Goal: Obtain resource: Download file/media

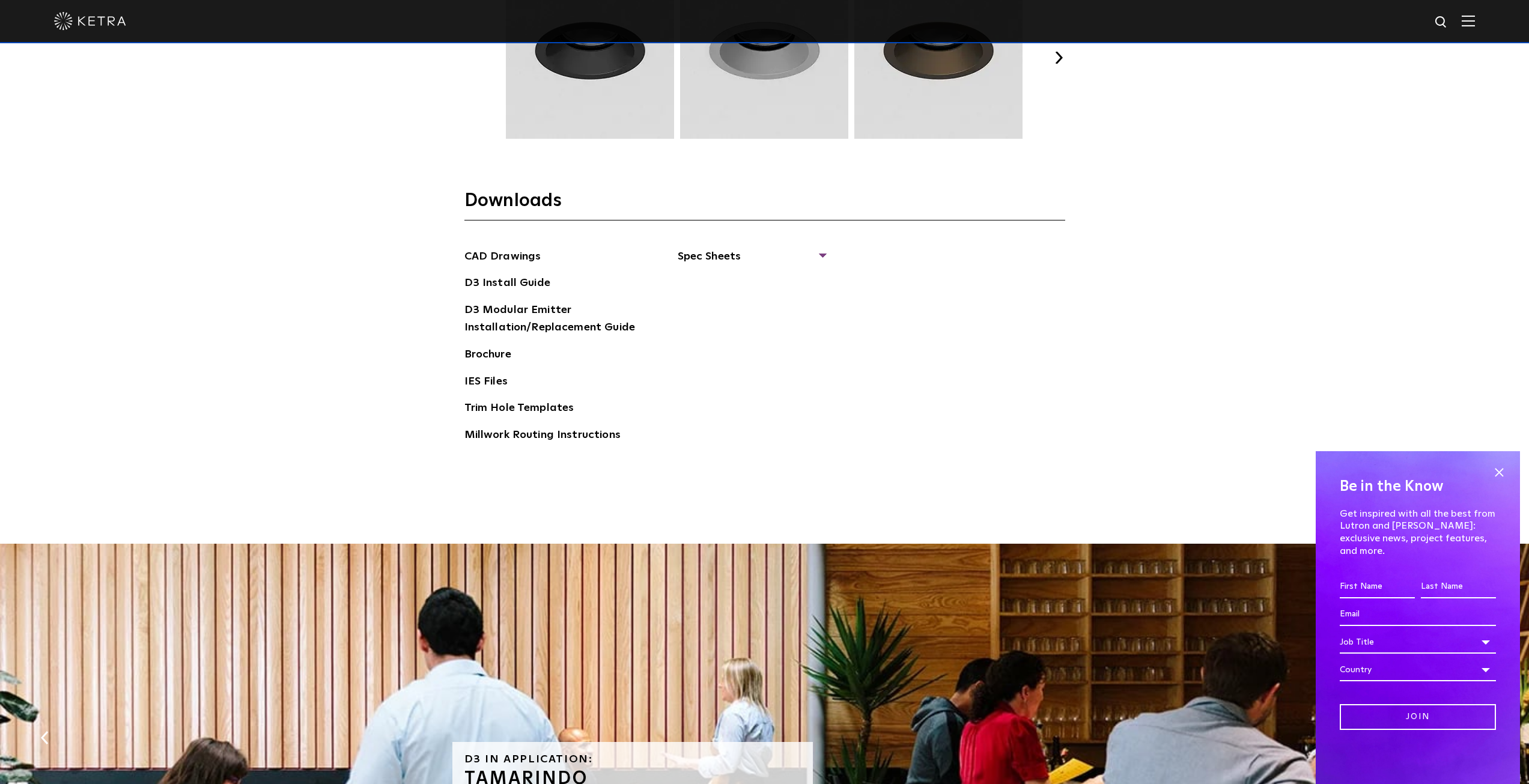
scroll to position [2042, 0]
click at [726, 258] on span "Spec Sheets" at bounding box center [752, 262] width 147 height 26
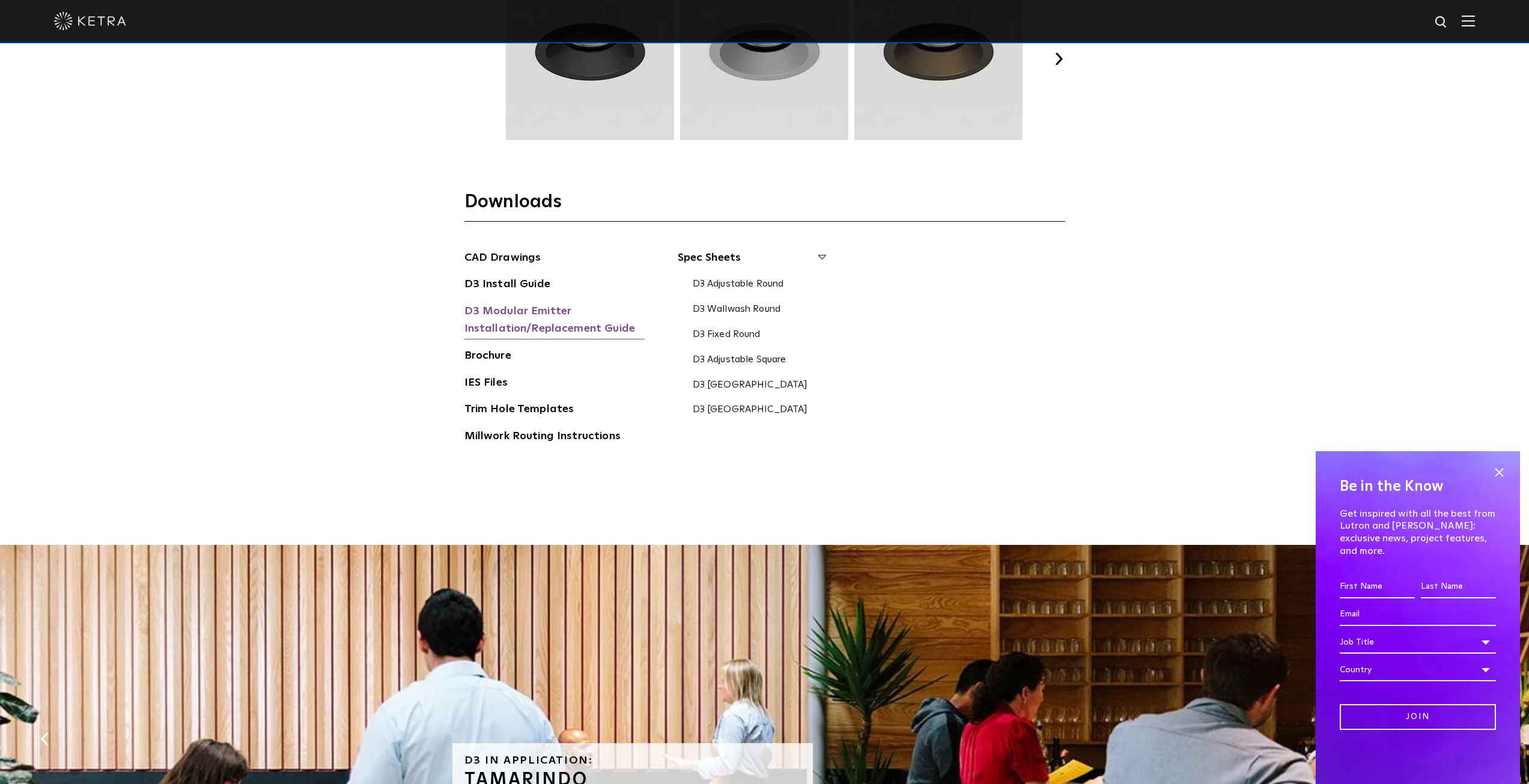
click at [497, 313] on link "D3 Modular Emitter Installation/Replacement Guide" at bounding box center [554, 321] width 180 height 37
click at [491, 355] on link "Brochure" at bounding box center [487, 357] width 47 height 19
click at [576, 435] on link "Millwork Routing Instructions" at bounding box center [542, 437] width 156 height 19
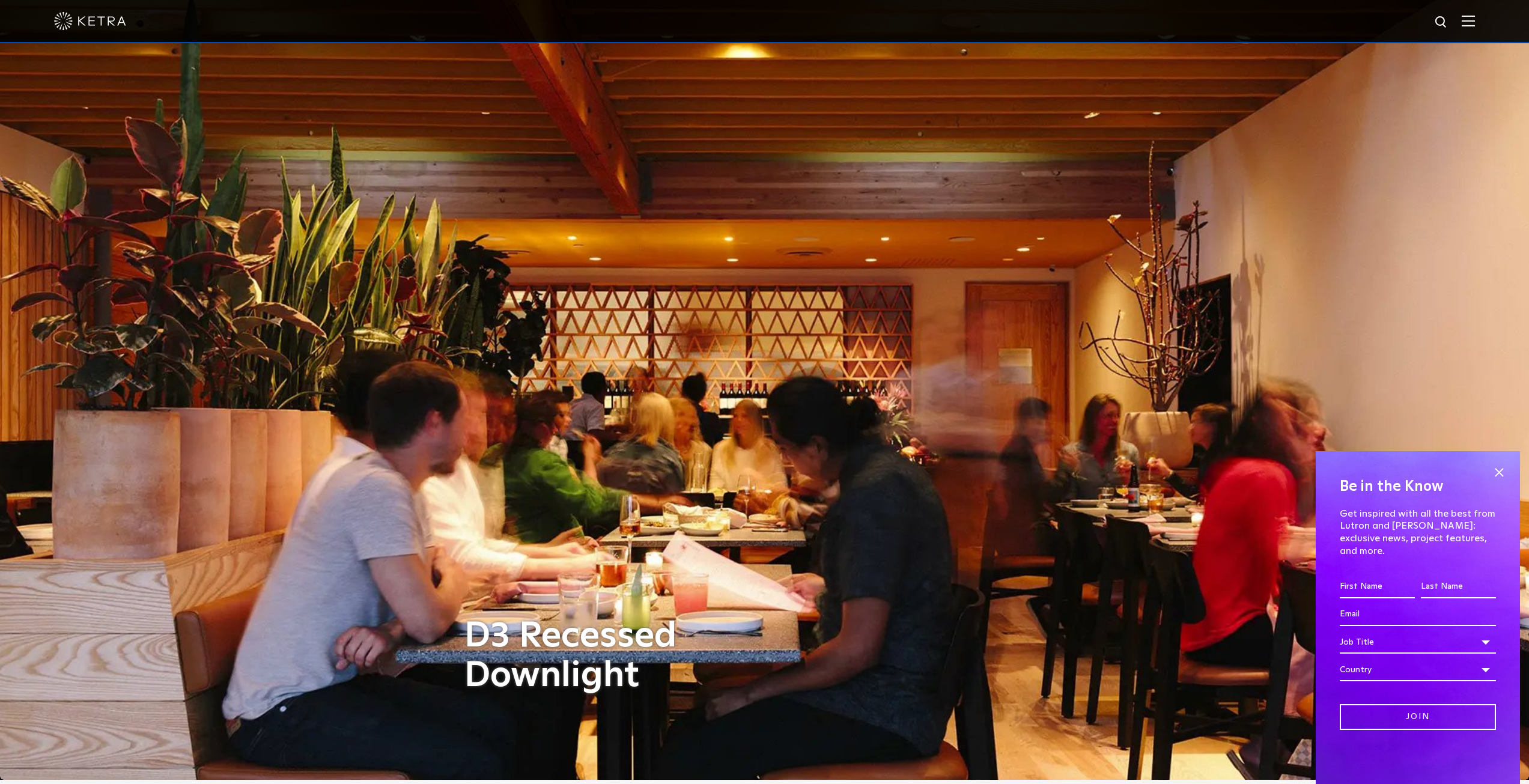
scroll to position [0, 0]
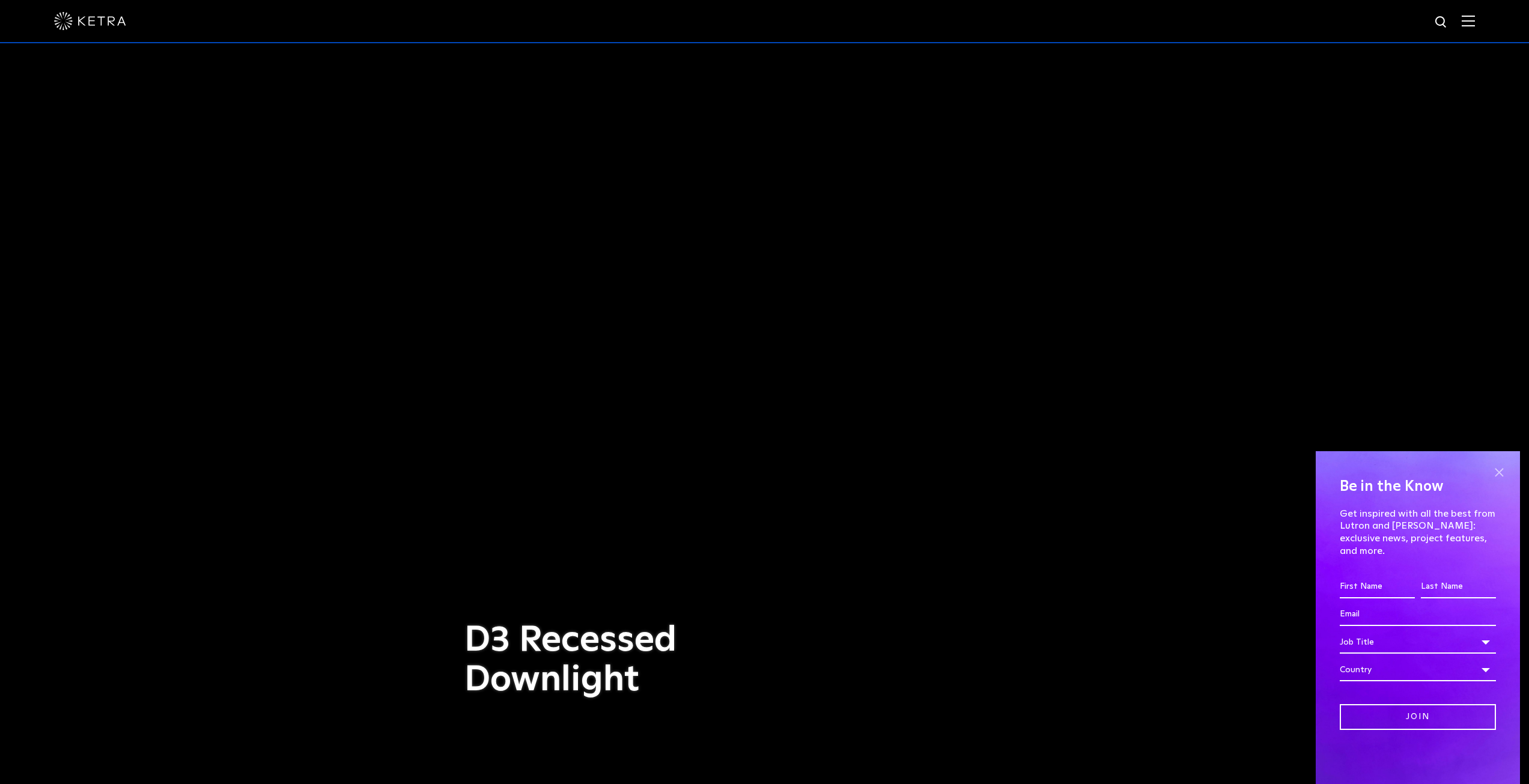
click at [1496, 481] on span at bounding box center [1499, 472] width 18 height 18
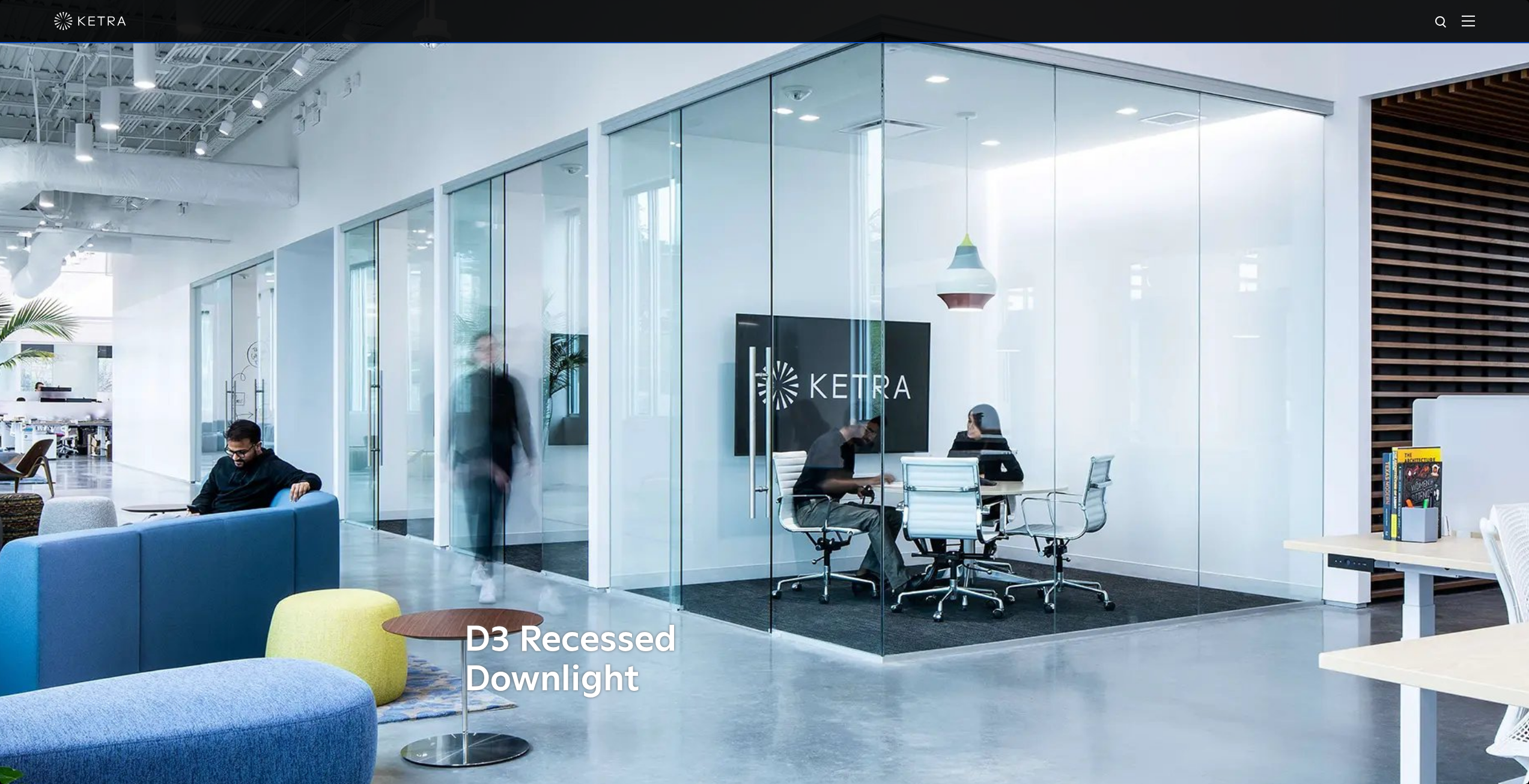
click at [1475, 19] on img at bounding box center [1468, 21] width 13 height 11
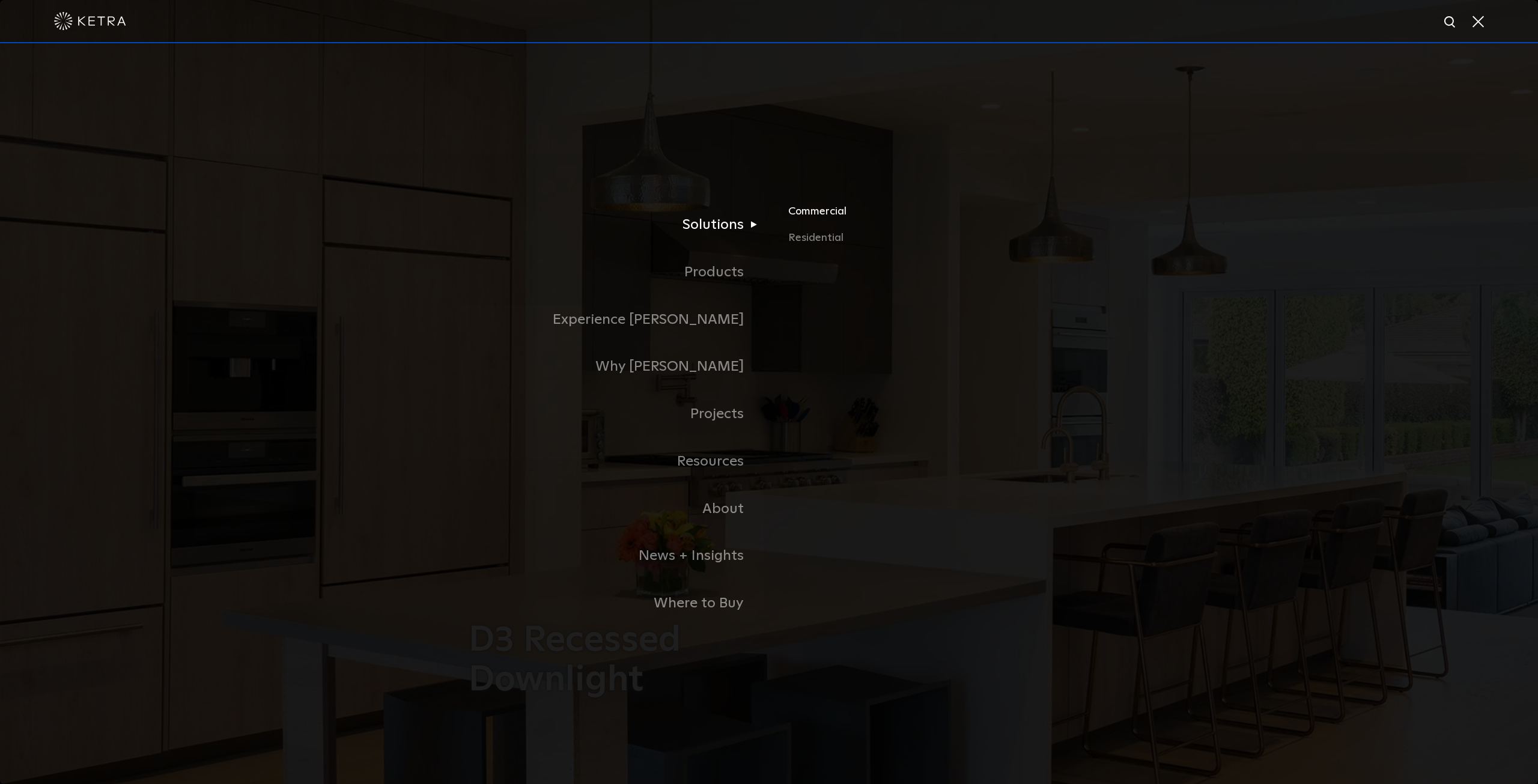
click at [821, 217] on link "Commercial" at bounding box center [929, 216] width 281 height 26
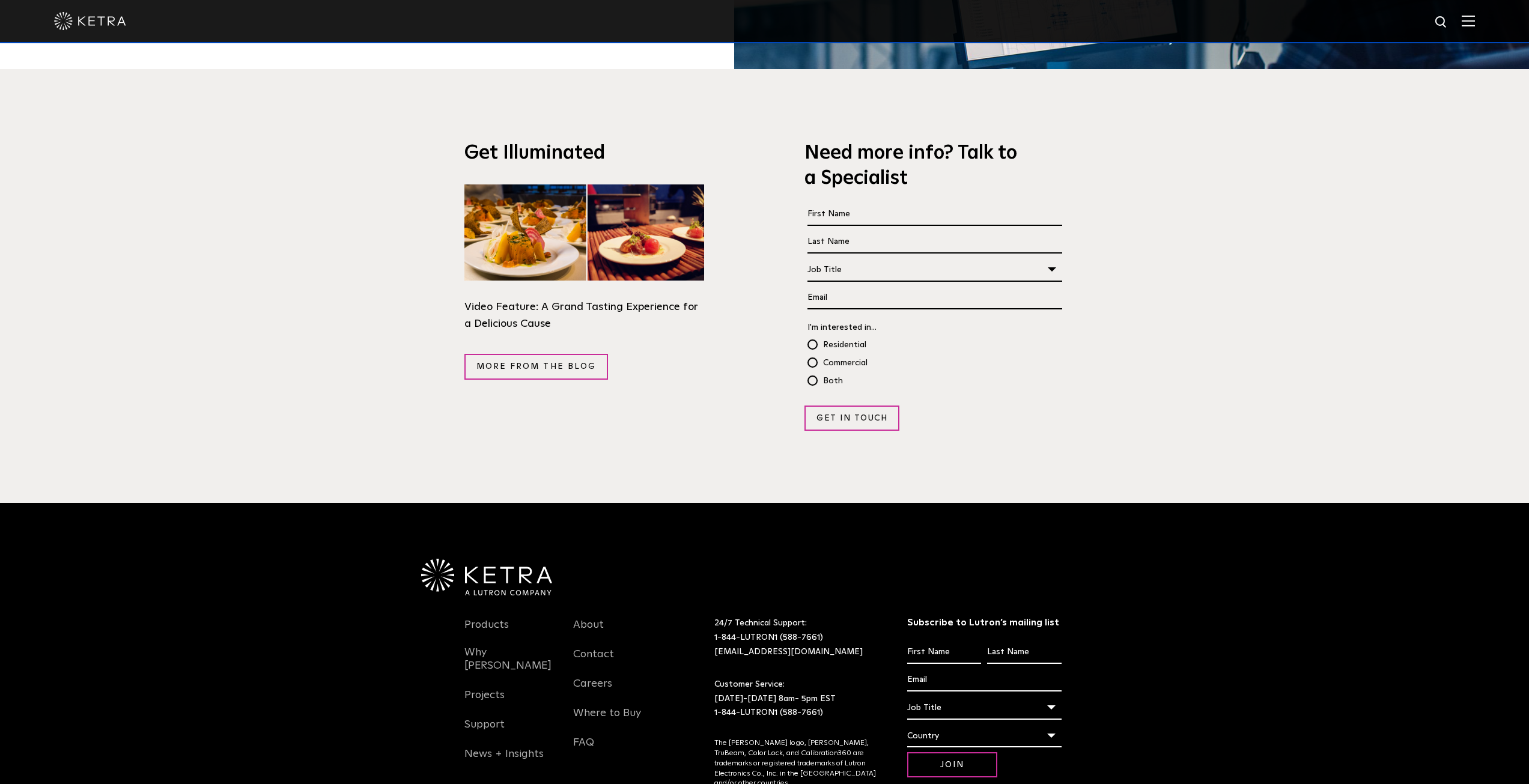
scroll to position [2375, 0]
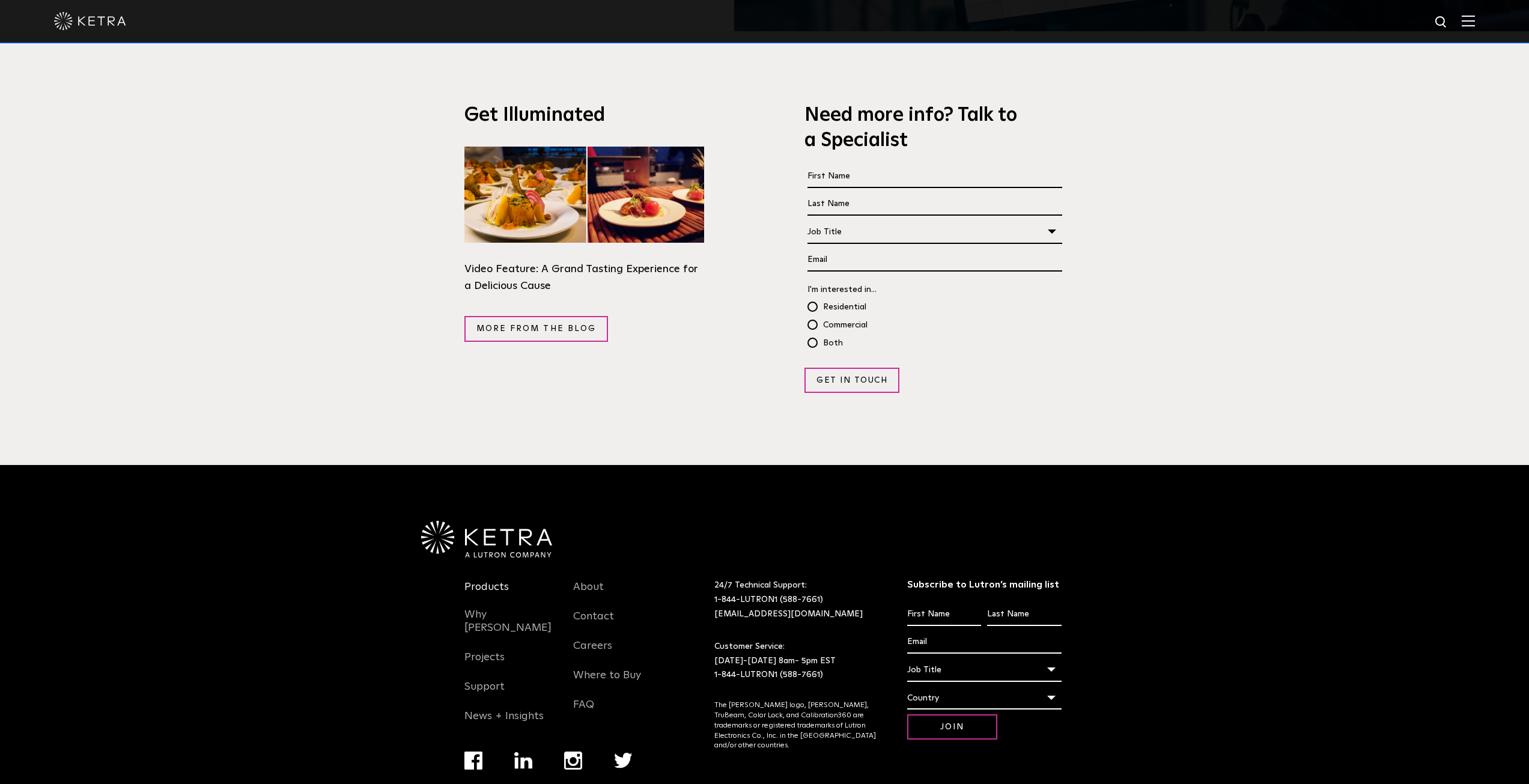
click at [503, 580] on link "Products" at bounding box center [486, 594] width 44 height 27
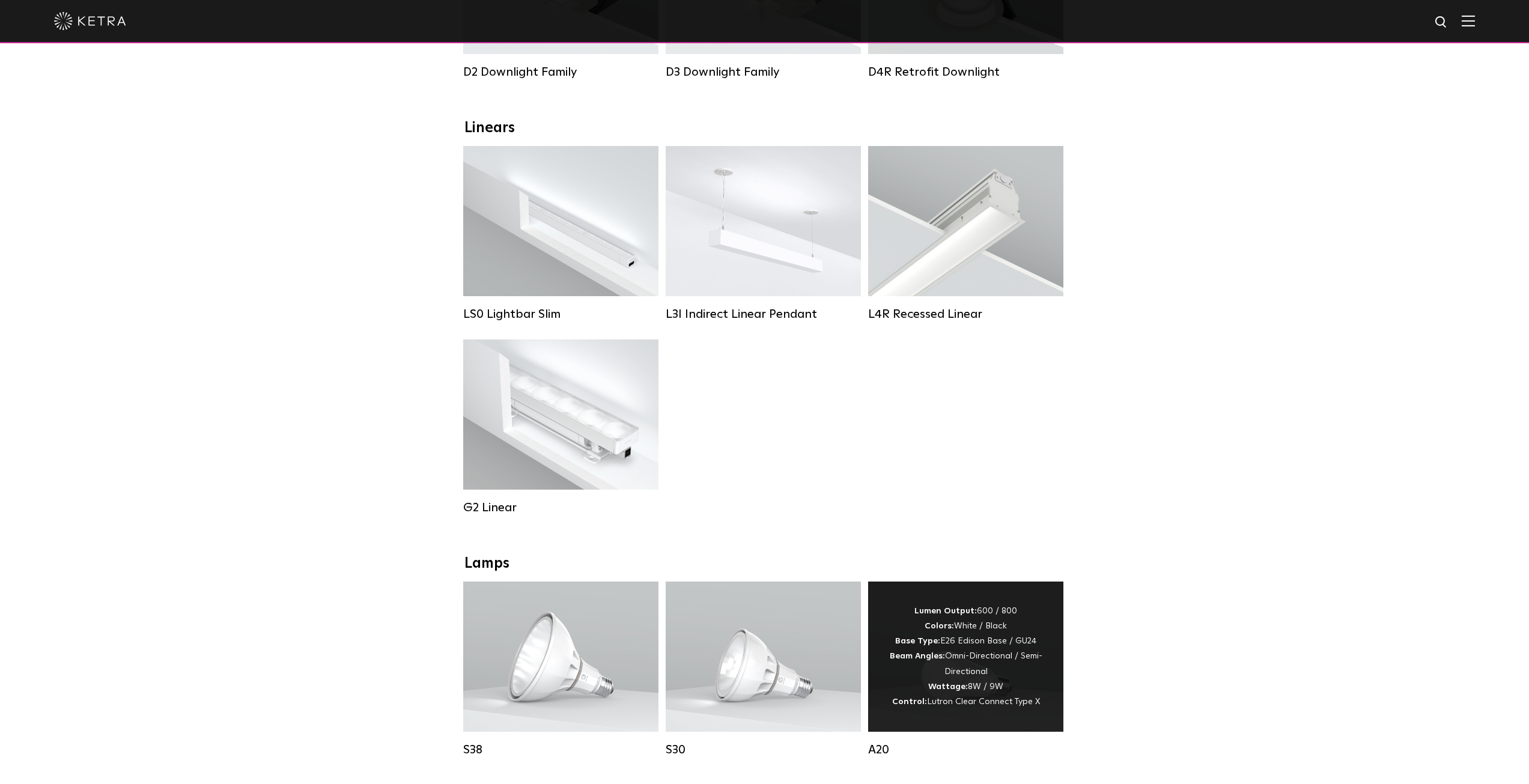
scroll to position [360, 0]
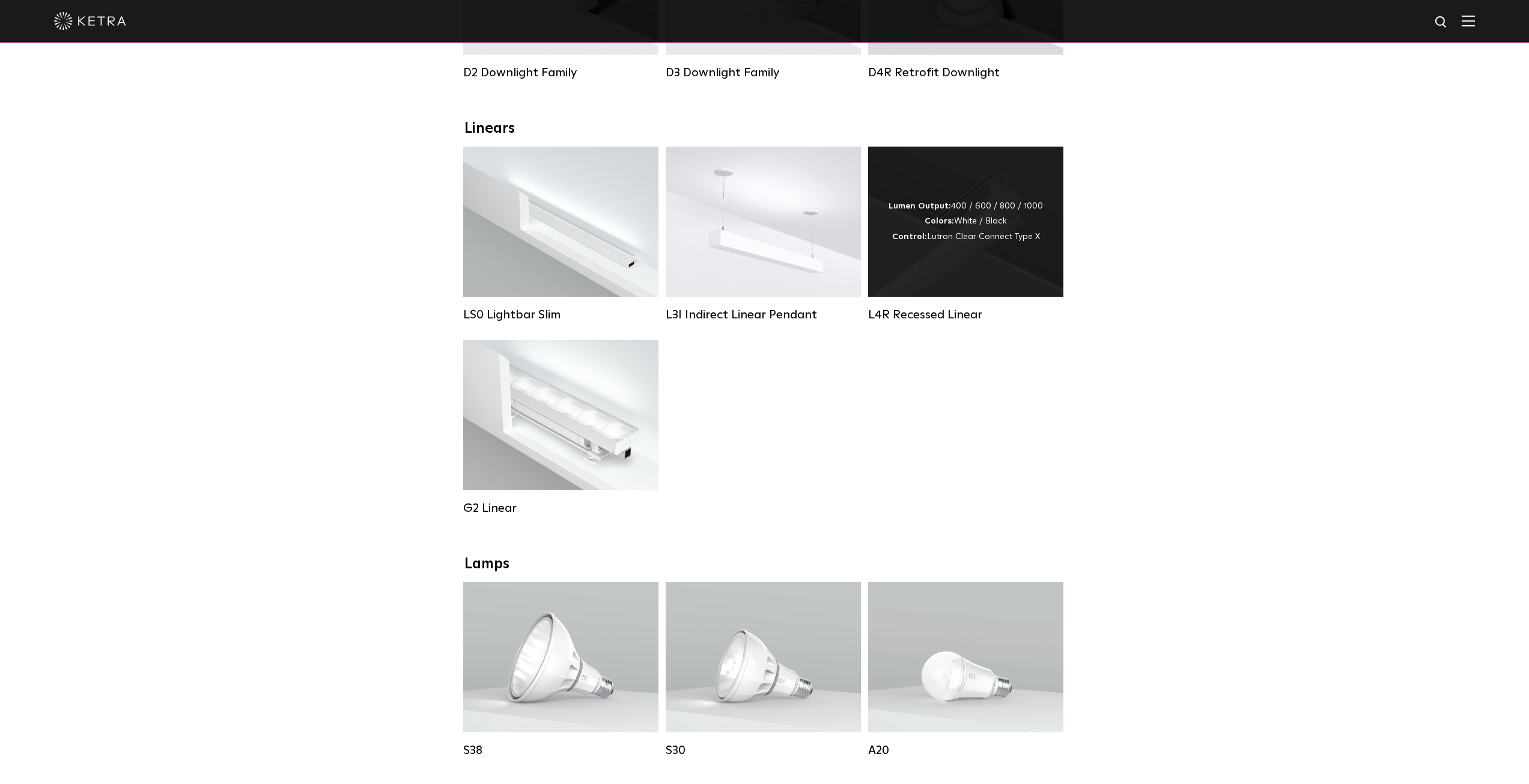
click at [928, 267] on link "L4R Recessed Linear Lumen Output: 400 / 600 / 800 / 1000 Colors: White / Black …" at bounding box center [966, 234] width 196 height 176
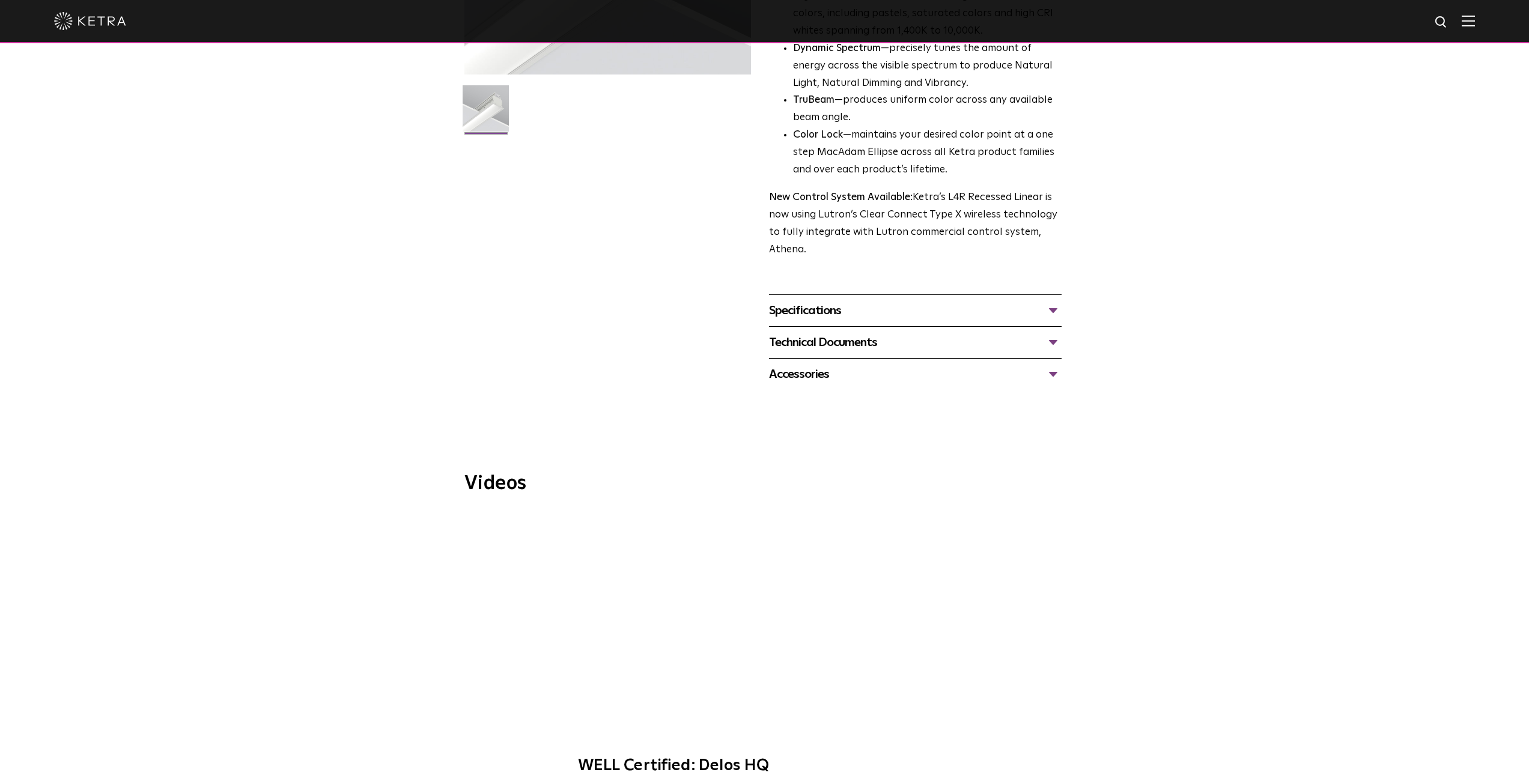
scroll to position [300, 0]
click at [1052, 314] on div "Specifications" at bounding box center [915, 310] width 292 height 19
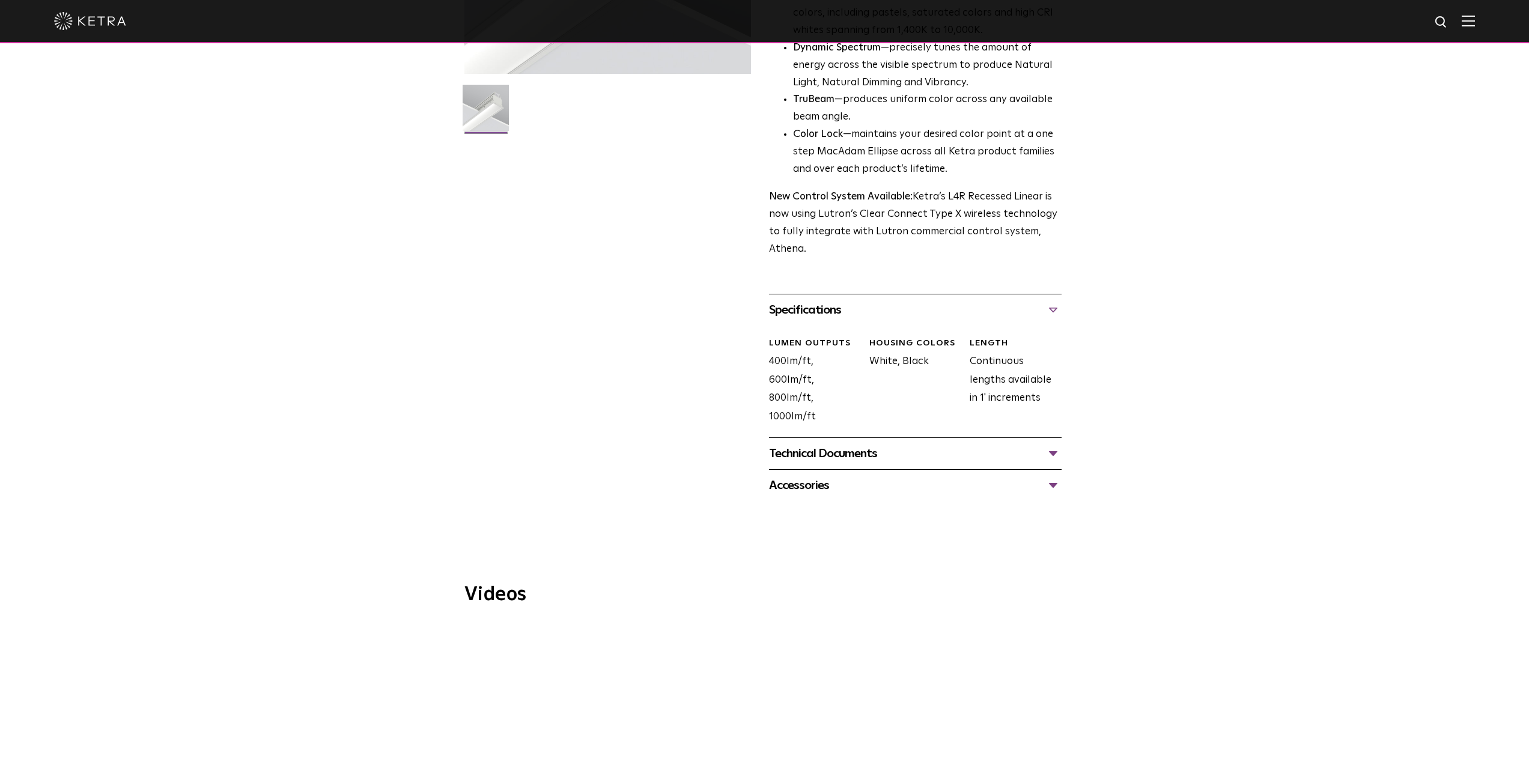
click at [1053, 454] on div "Technical Documents" at bounding box center [915, 454] width 292 height 19
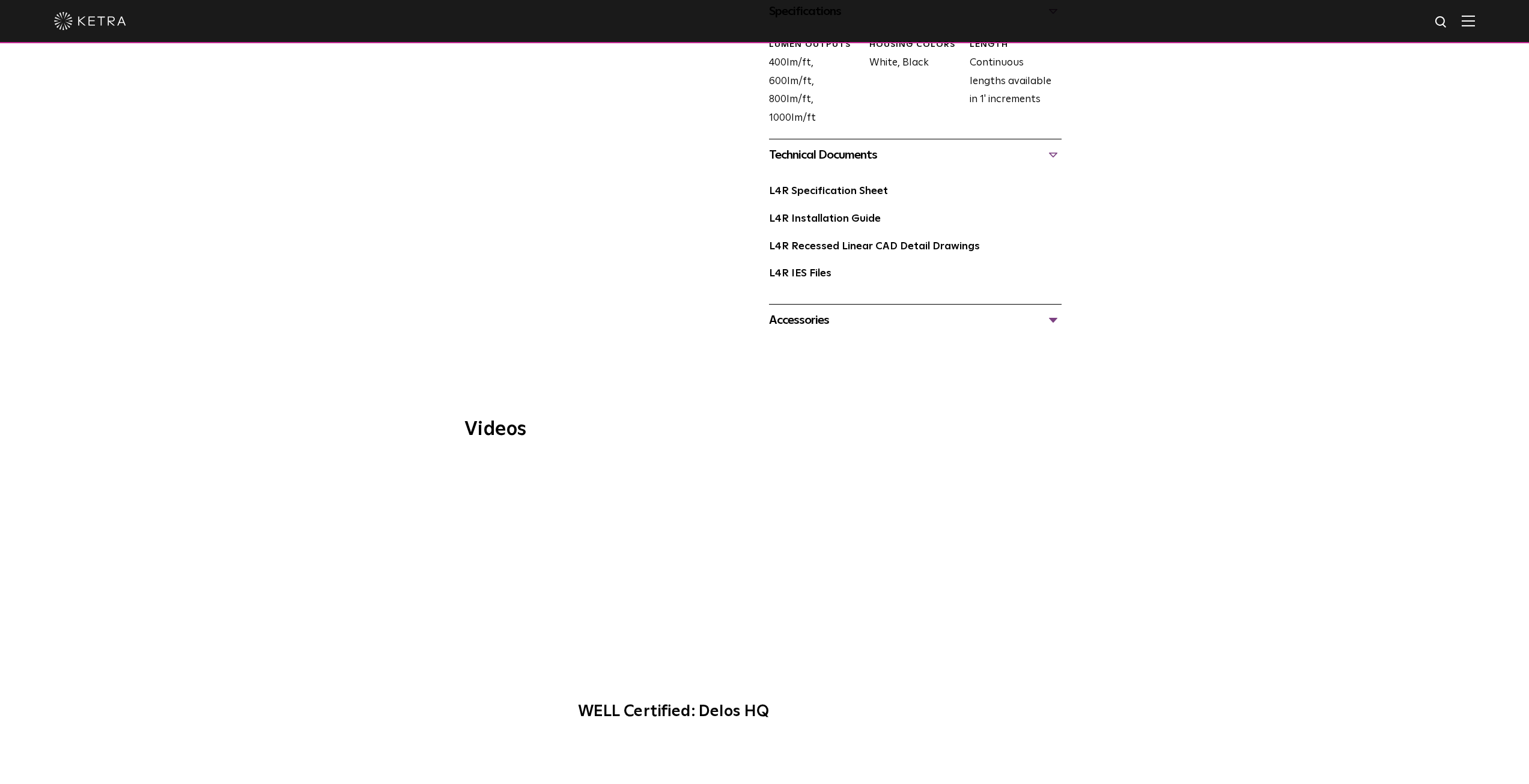
scroll to position [597, 0]
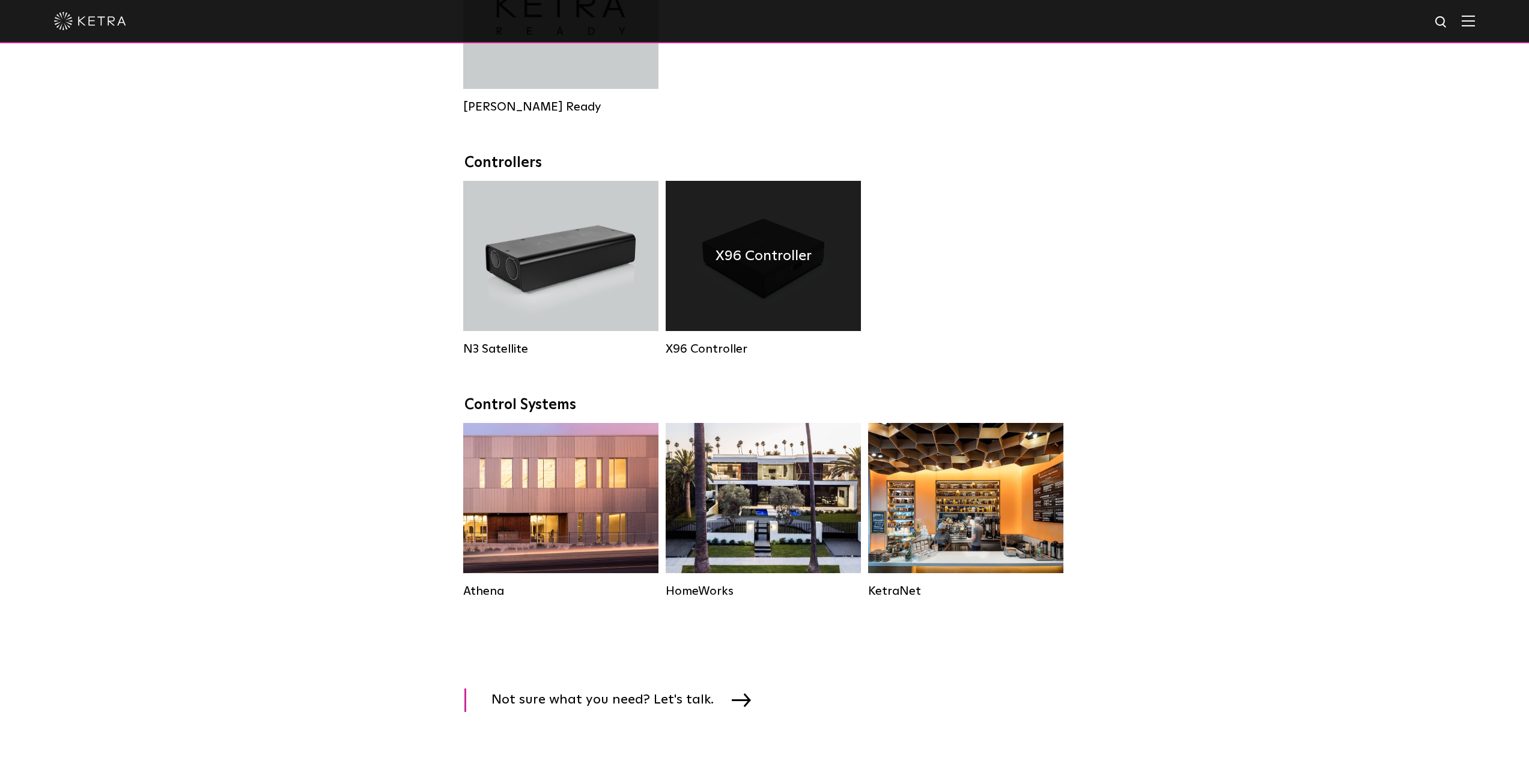
scroll to position [1442, 0]
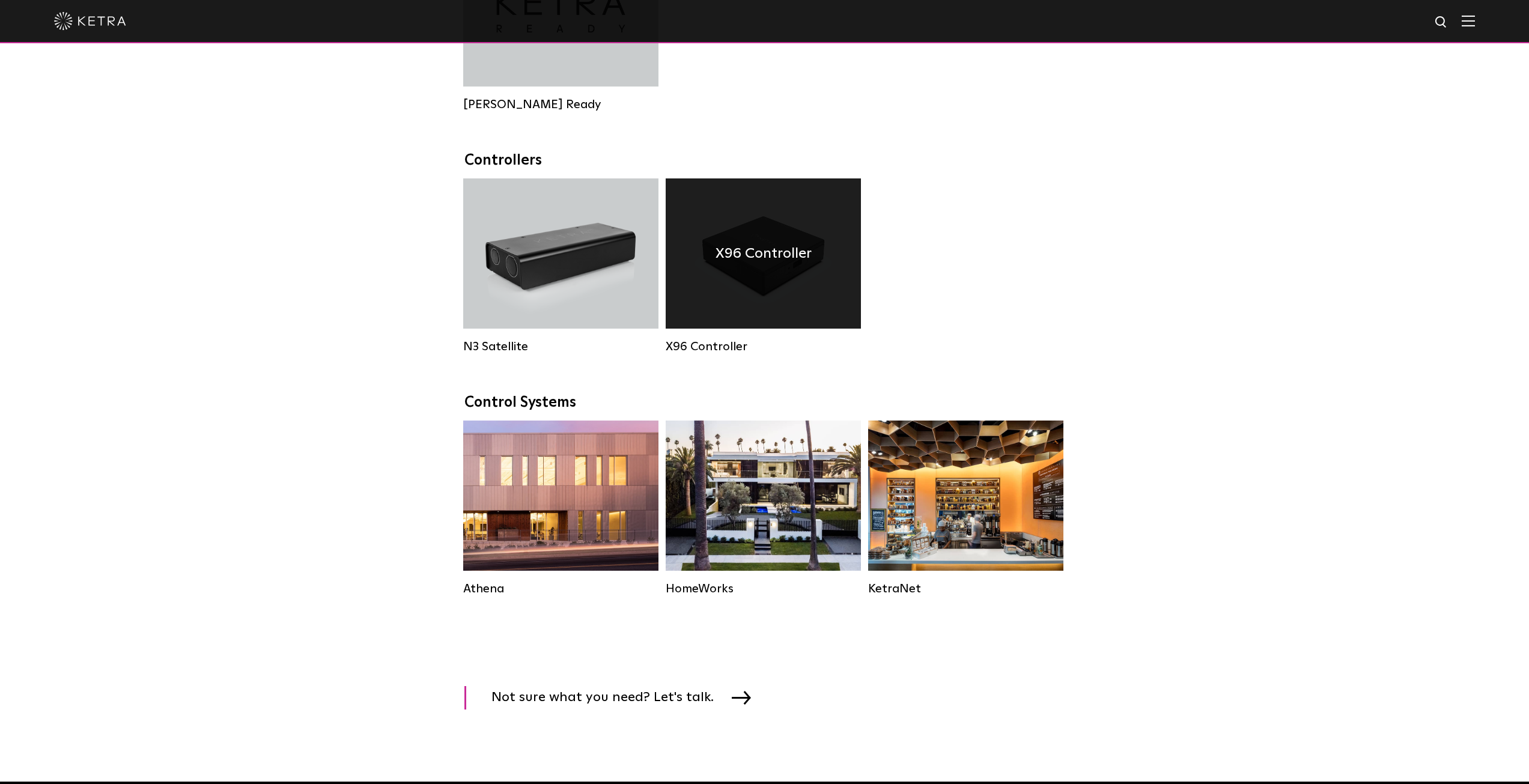
click at [765, 265] on h4 "X96 Controller" at bounding box center [764, 254] width 96 height 23
